Goal: Information Seeking & Learning: Find specific fact

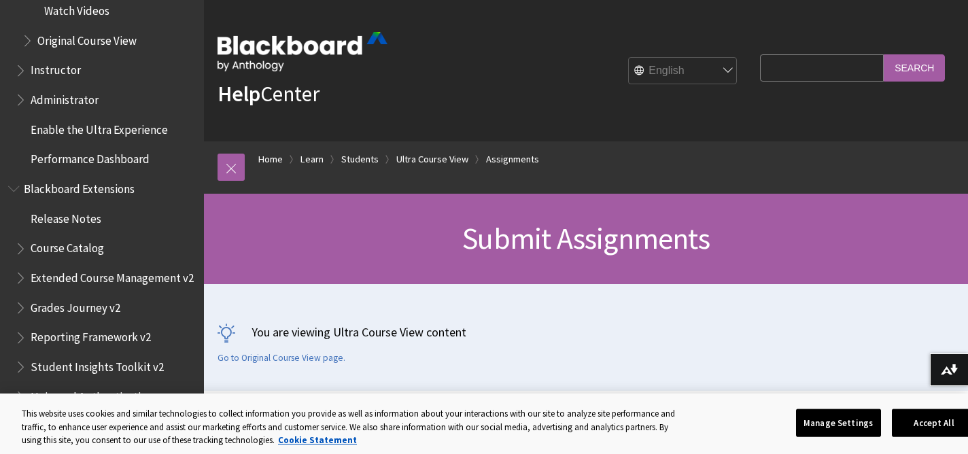
scroll to position [2449, 0]
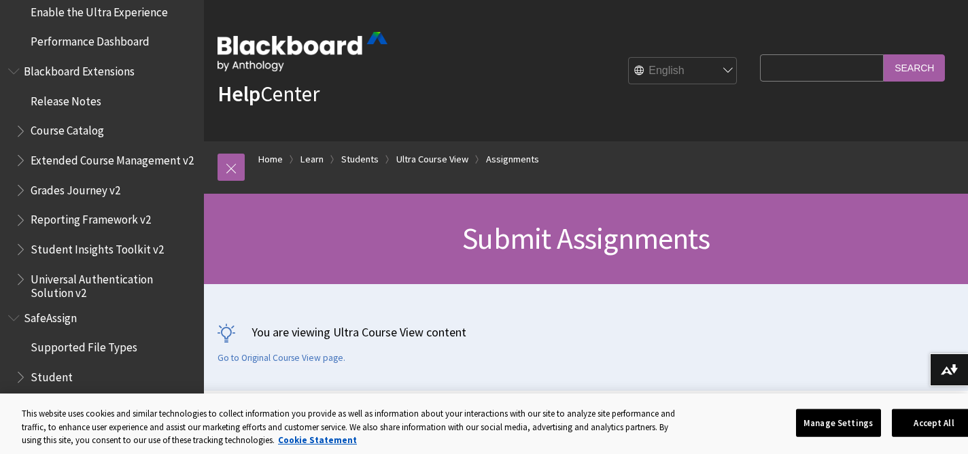
click at [794, 66] on input "Search Query" at bounding box center [822, 67] width 124 height 27
click at [884, 54] on input "Search" at bounding box center [914, 67] width 61 height 27
type input "books"
click at [939, 71] on input "Search" at bounding box center [914, 67] width 61 height 27
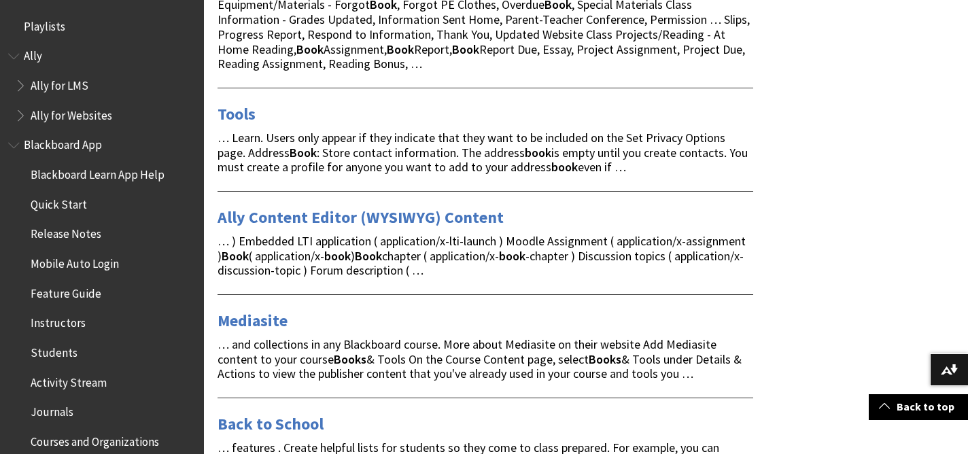
scroll to position [545, 0]
